Goal: Find contact information: Find contact information

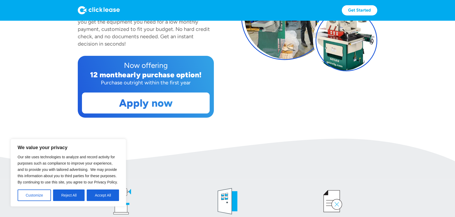
scroll to position [95, 0]
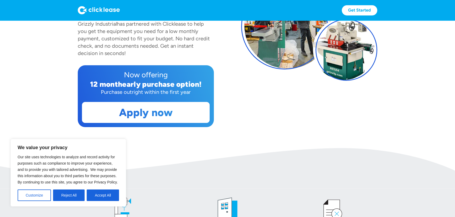
click at [70, 196] on button "Reject All" at bounding box center [69, 196] width 32 height 12
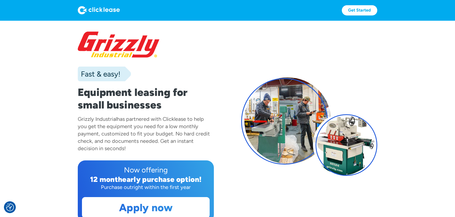
scroll to position [0, 0]
click at [48, 89] on section "Fast & easy! Equipment leasing for small businesses Grizzly Industrial has part…" at bounding box center [227, 131] width 455 height 223
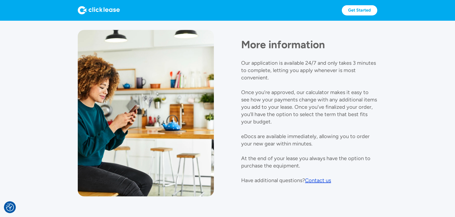
scroll to position [594, 0]
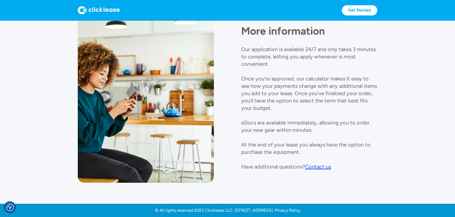
click at [317, 168] on div "Contact us" at bounding box center [318, 167] width 26 height 6
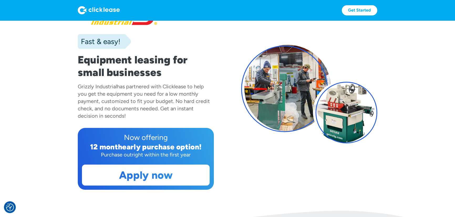
scroll to position [0, 0]
